Goal: Obtain resource: Obtain resource

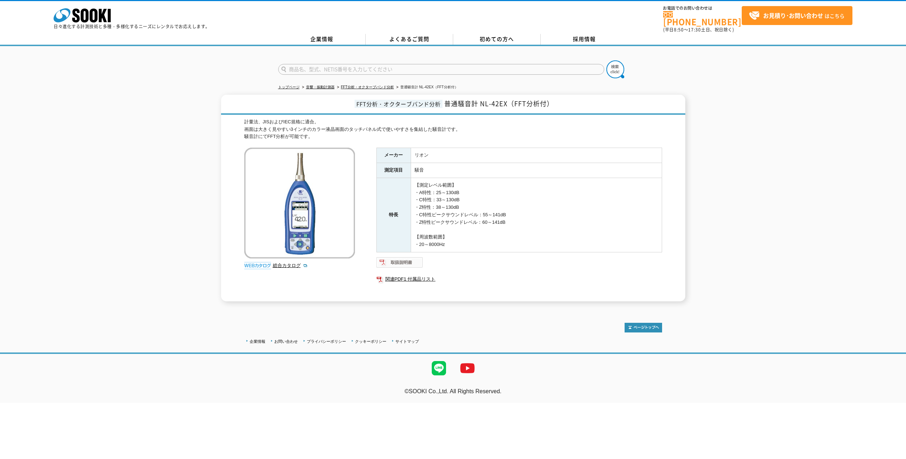
click at [399, 257] on img at bounding box center [400, 262] width 47 height 11
click at [538, 205] on td "【測定レベル範囲】 ・A特性：25～130dB ・C特性：33～130dB ・Z特性：38～130dB ・C特性ピークサウンドレベル：55～141dB ・Z特…" at bounding box center [536, 215] width 251 height 74
click at [417, 275] on link "関連PDF1 付属品リスト" at bounding box center [520, 278] width 286 height 9
drag, startPoint x: 481, startPoint y: 100, endPoint x: 507, endPoint y: 101, distance: 26.5
click at [507, 101] on span "普通騒音計 NL-42EX（FFT分析付）" at bounding box center [498, 104] width 109 height 10
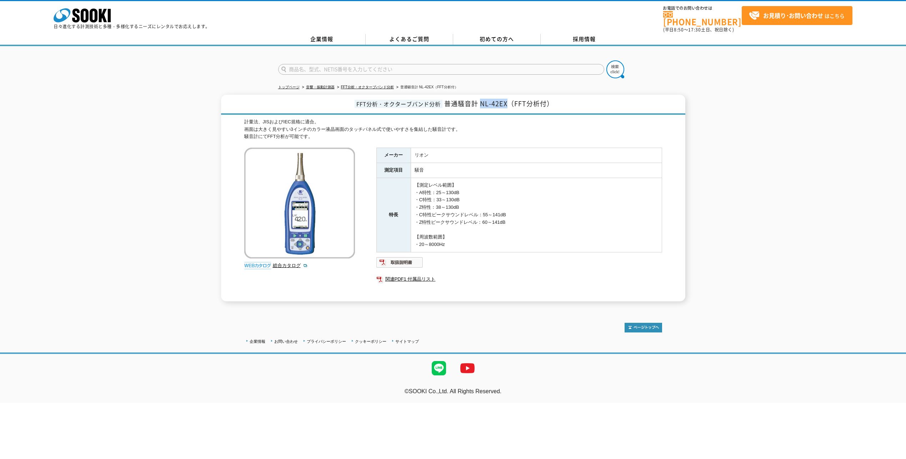
copy span "NL-42EX"
